Goal: Transaction & Acquisition: Purchase product/service

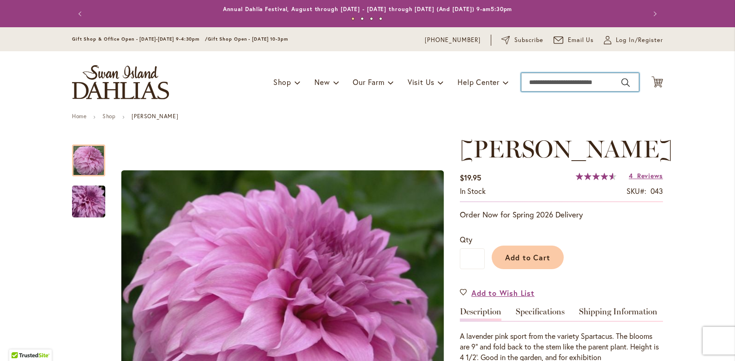
click at [601, 81] on input "Search" at bounding box center [580, 82] width 118 height 18
type input "*"
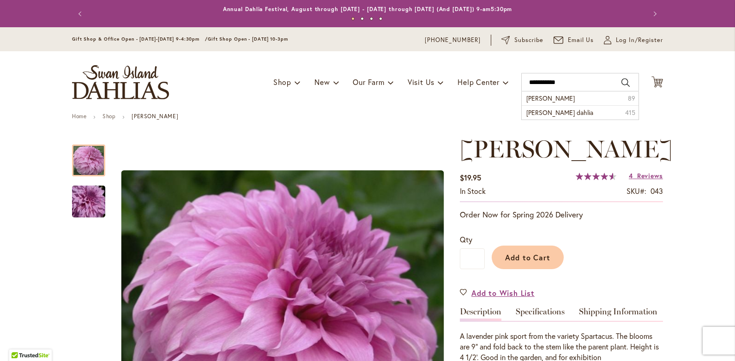
click at [621, 81] on button "Search" at bounding box center [625, 82] width 8 height 15
type input "**********"
